Goal: Transaction & Acquisition: Purchase product/service

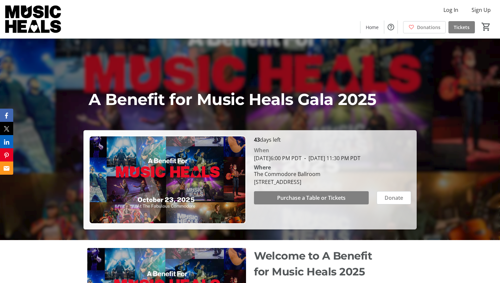
scroll to position [44, 0]
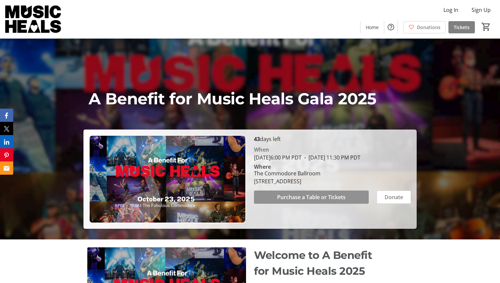
click at [326, 201] on span "Purchase a Table or Tickets" at bounding box center [311, 197] width 68 height 8
